Goal: Find specific page/section: Find specific page/section

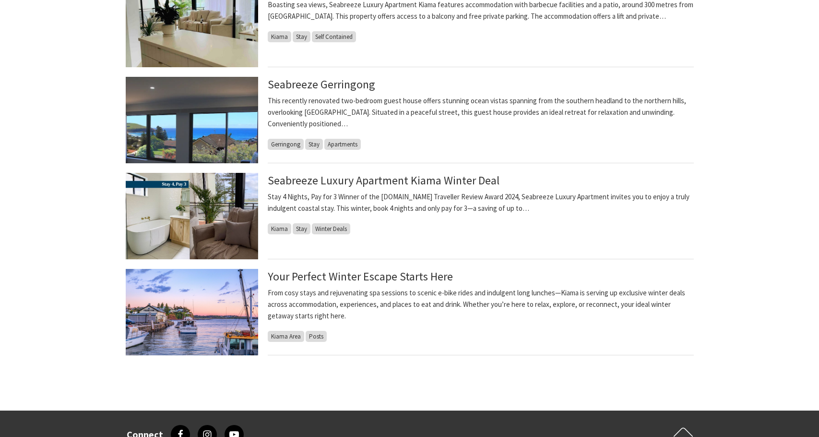
scroll to position [314, 0]
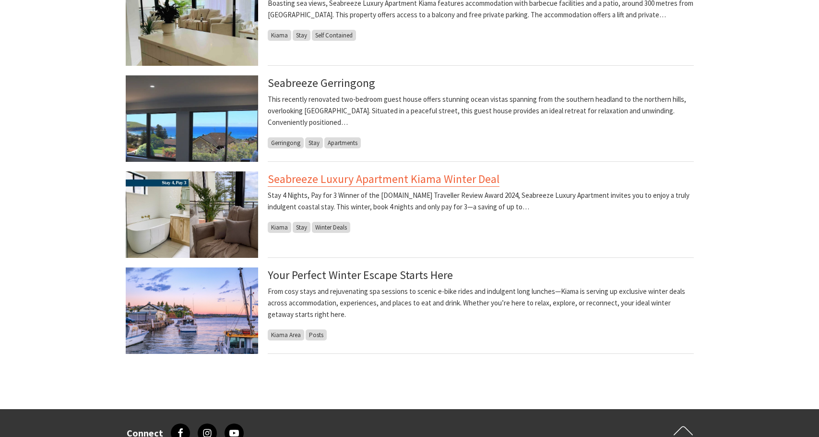
click at [296, 180] on link "Seabreeze Luxury Apartment Kiama Winter Deal" at bounding box center [384, 178] width 232 height 15
